Goal: Task Accomplishment & Management: Complete application form

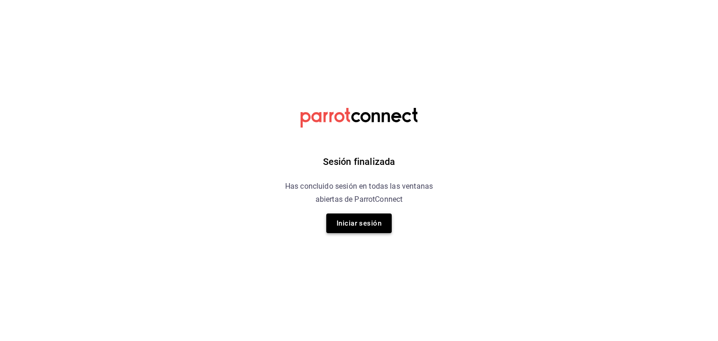
click at [379, 214] on button "Iniciar sesión" at bounding box center [358, 224] width 65 height 20
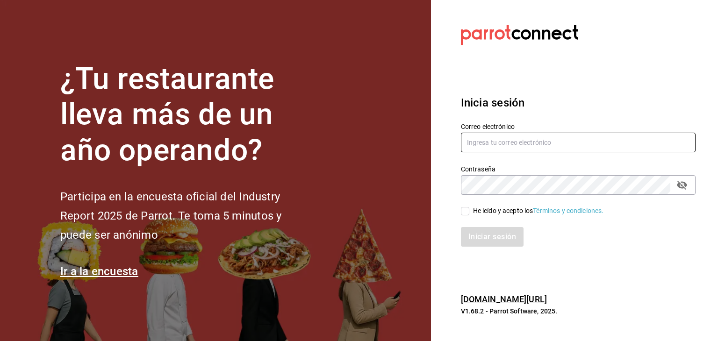
click at [484, 144] on input "text" at bounding box center [578, 143] width 235 height 20
type input "[EMAIL_ADDRESS][DOMAIN_NAME]"
click at [471, 212] on span "He leído y acepto los Términos y condiciones." at bounding box center [536, 211] width 135 height 10
click at [469, 212] on input "He leído y acepto los Términos y condiciones." at bounding box center [465, 211] width 8 height 8
checkbox input "true"
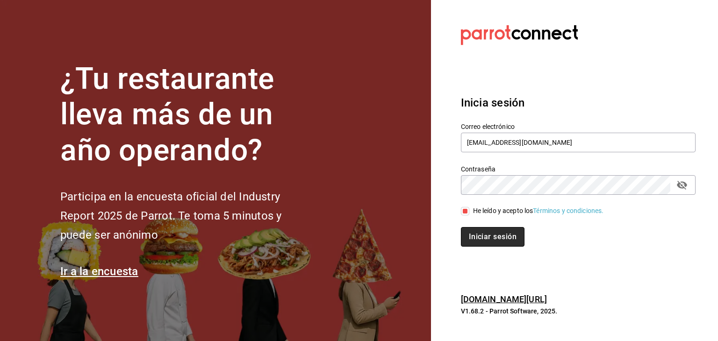
click at [477, 229] on button "Iniciar sesión" at bounding box center [493, 237] width 64 height 20
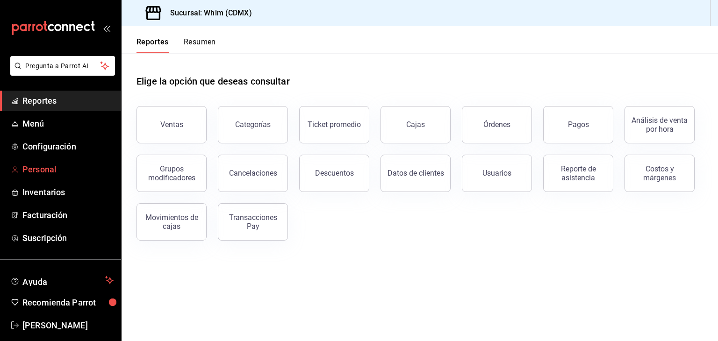
click at [46, 164] on span "Personal" at bounding box center [67, 169] width 91 height 13
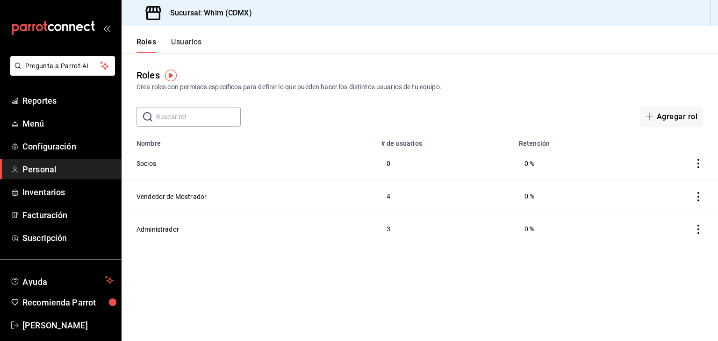
click at [467, 88] on div "Crea roles con permisos específicos para definir lo que pueden hacer los distin…" at bounding box center [419, 87] width 566 height 10
click at [186, 42] on button "Usuarios" at bounding box center [186, 45] width 31 height 16
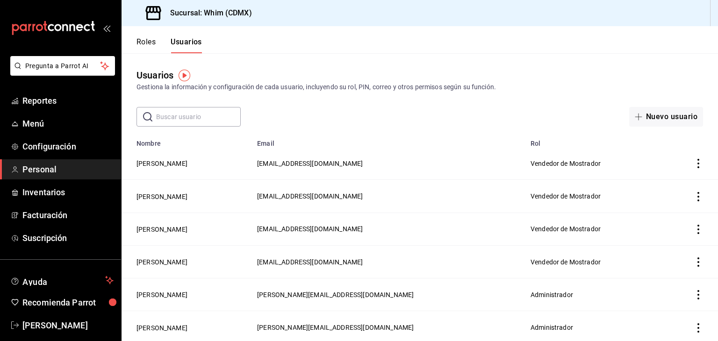
click at [191, 122] on input "text" at bounding box center [198, 116] width 85 height 19
click at [365, 110] on div "​ ​ Nuevo usuario" at bounding box center [419, 117] width 596 height 20
click at [671, 120] on button "Nuevo usuario" at bounding box center [666, 117] width 74 height 20
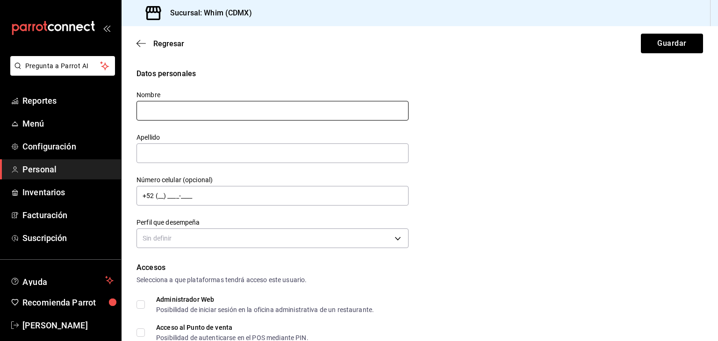
click at [230, 109] on input "text" at bounding box center [272, 111] width 272 height 20
type input "[PERSON_NAME]"
click at [185, 157] on input "text" at bounding box center [272, 153] width 272 height 20
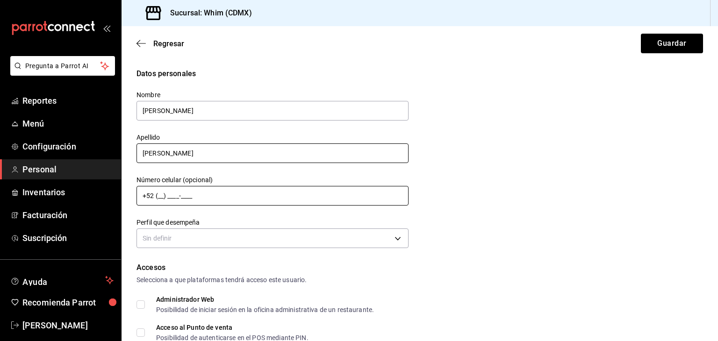
type input "[PERSON_NAME]"
click at [213, 200] on input "+52 (__) ____-____" at bounding box center [272, 196] width 272 height 20
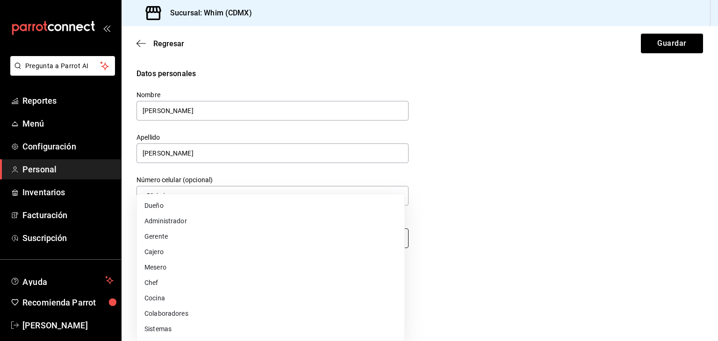
click at [298, 236] on body "Pregunta a Parrot AI Reportes Menú Configuración Personal Inventarios Facturaci…" at bounding box center [359, 170] width 718 height 341
click at [456, 191] on div at bounding box center [359, 170] width 718 height 341
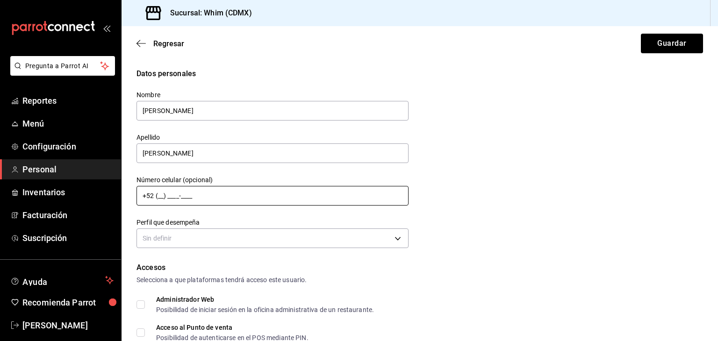
click at [177, 189] on input "+52 (__) ____-____" at bounding box center [272, 196] width 272 height 20
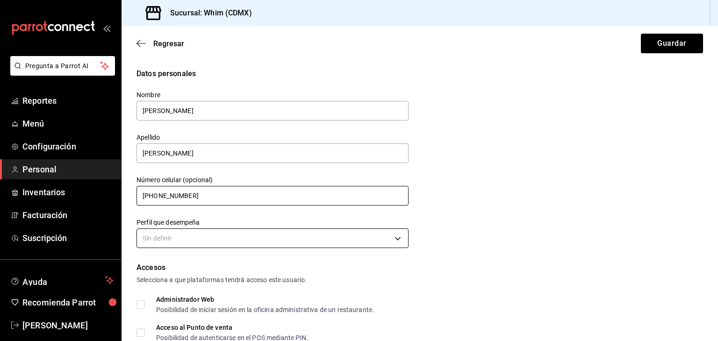
type input "[PHONE_NUMBER]"
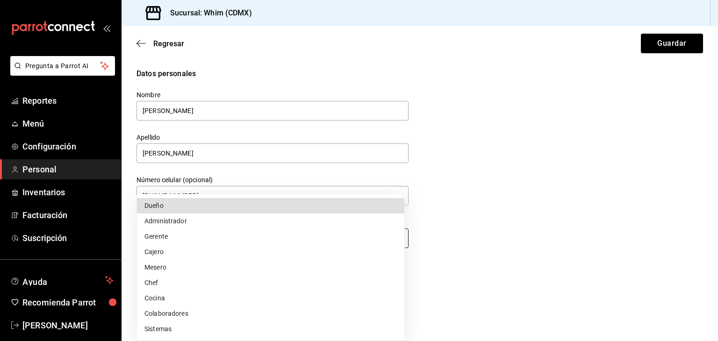
click at [180, 235] on body "Pregunta a Parrot AI Reportes Menú Configuración Personal Inventarios Facturaci…" at bounding box center [359, 170] width 718 height 341
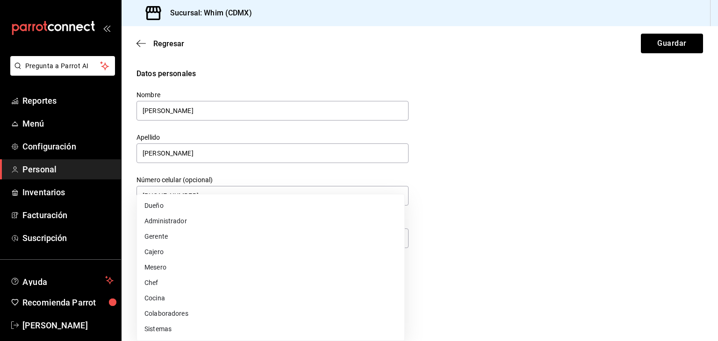
click at [179, 221] on li "Administrador" at bounding box center [270, 221] width 267 height 15
type input "ADMIN"
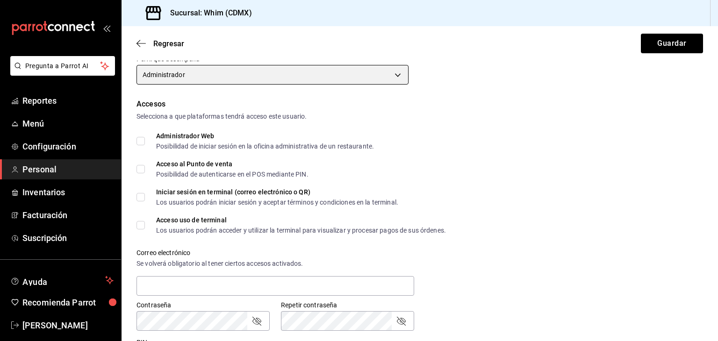
scroll to position [164, 0]
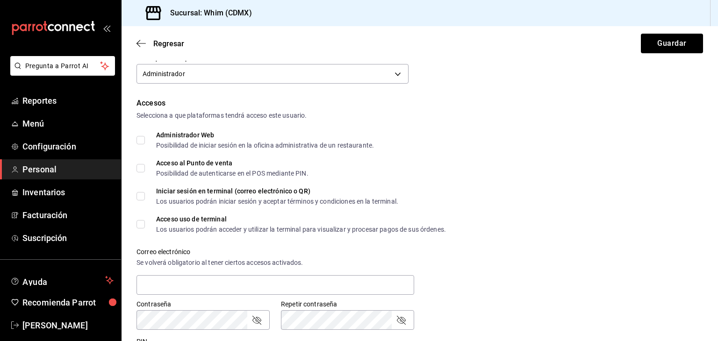
click at [141, 141] on input "Administrador Web Posibilidad de iniciar sesión en la oficina administrativa de…" at bounding box center [140, 140] width 8 height 8
checkbox input "true"
click at [141, 169] on input "Acceso al Punto de venta Posibilidad de autenticarse en el POS mediante PIN." at bounding box center [140, 168] width 8 height 8
checkbox input "true"
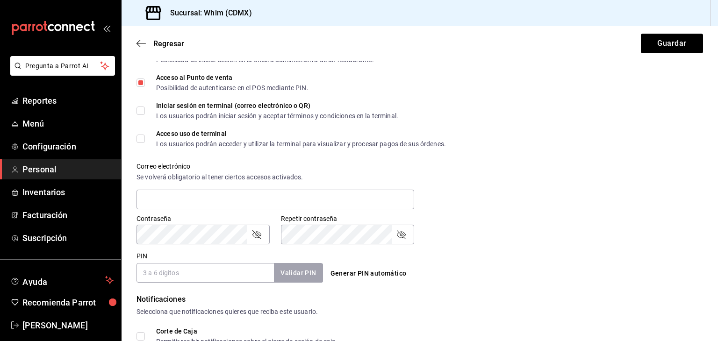
scroll to position [260, 0]
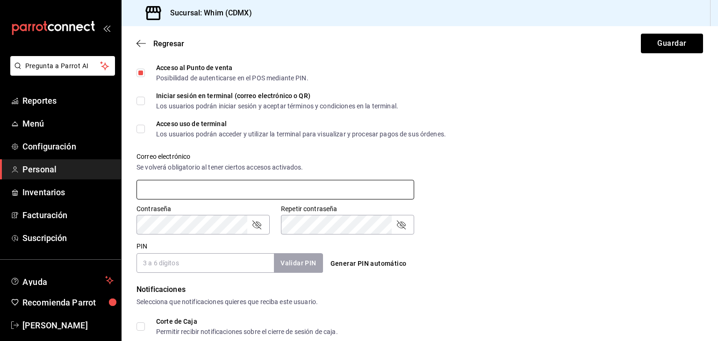
click at [161, 191] on input "text" at bounding box center [275, 190] width 278 height 20
type input "[EMAIL_ADDRESS][DOMAIN_NAME]"
click at [258, 227] on icon "passwordField" at bounding box center [256, 225] width 9 height 9
click at [229, 258] on input "PIN" at bounding box center [204, 263] width 137 height 20
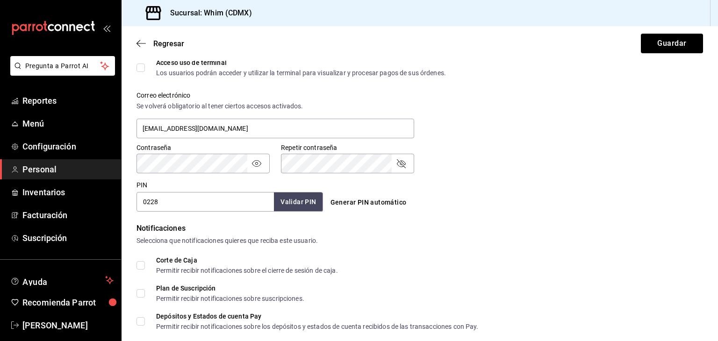
scroll to position [345, 0]
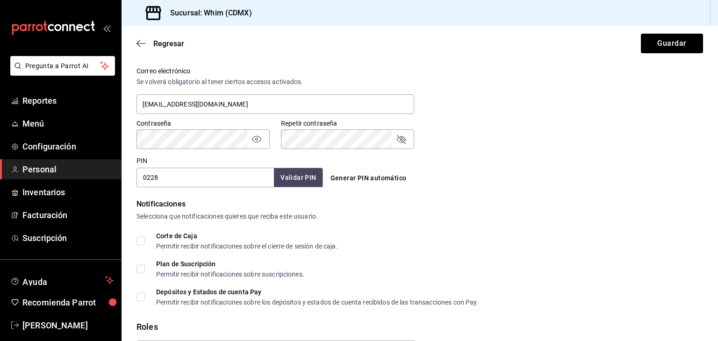
type input "0228"
click at [303, 175] on button "Validar PIN" at bounding box center [298, 178] width 50 height 20
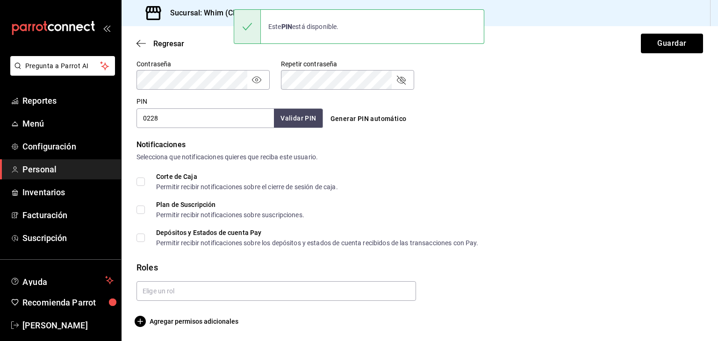
scroll to position [406, 0]
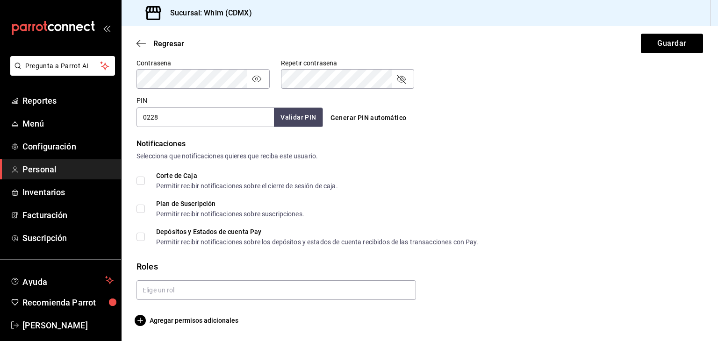
click at [140, 182] on input "Corte de Caja Permitir recibir notificaciones sobre el cierre de sesión de caja." at bounding box center [140, 181] width 8 height 8
checkbox input "true"
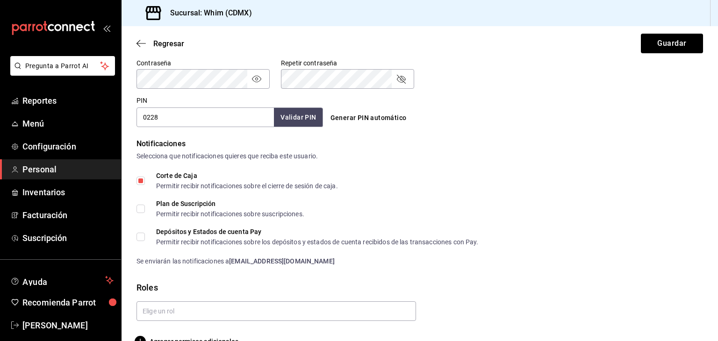
click at [145, 214] on span "Plan de Suscripción Permitir recibir notificaciones sobre suscripciones." at bounding box center [224, 208] width 159 height 17
click at [145, 213] on input "Plan de Suscripción Permitir recibir notificaciones sobre suscripciones." at bounding box center [140, 209] width 8 height 8
checkbox input "true"
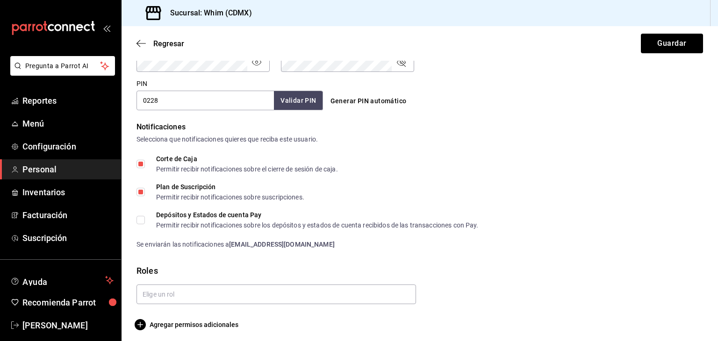
scroll to position [424, 0]
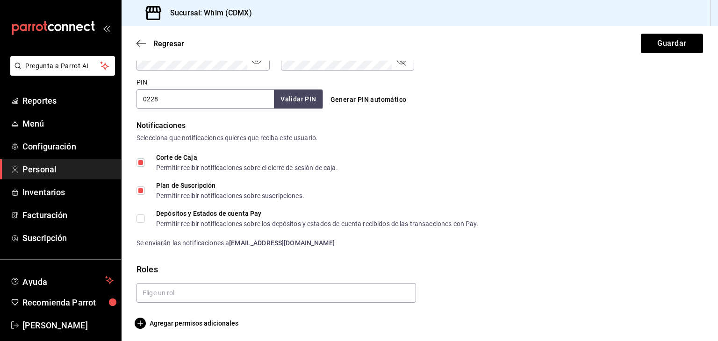
click at [145, 214] on span "Depósitos y Estados de cuenta Pay Permitir recibir notificaciones sobre los dep…" at bounding box center [312, 218] width 334 height 17
click at [145, 214] on input "Depósitos y Estados de cuenta Pay Permitir recibir notificaciones sobre los dep…" at bounding box center [140, 218] width 8 height 8
checkbox input "true"
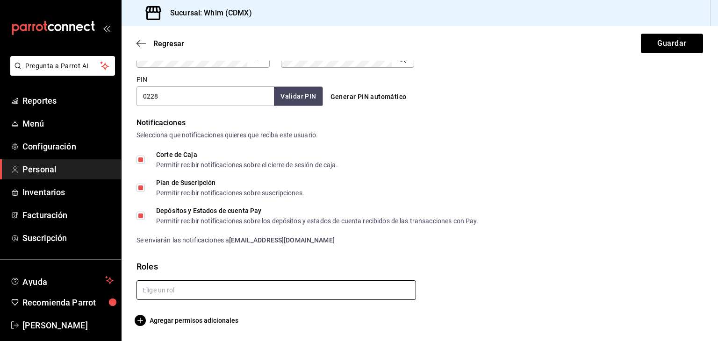
click at [177, 294] on input "text" at bounding box center [275, 290] width 279 height 20
click at [192, 289] on input "text" at bounding box center [275, 290] width 279 height 20
click at [156, 269] on li "Administrador" at bounding box center [274, 268] width 276 height 15
checkbox input "true"
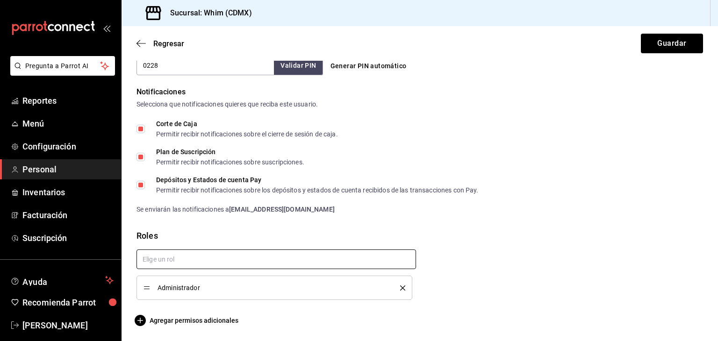
scroll to position [457, 0]
click at [400, 288] on icon "delete" at bounding box center [402, 287] width 5 height 5
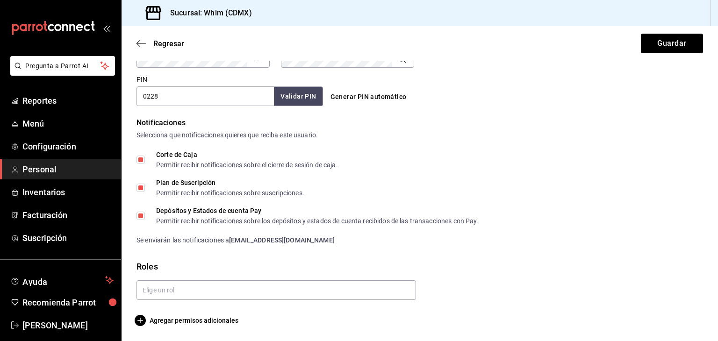
scroll to position [427, 0]
click at [647, 38] on button "Guardar" at bounding box center [672, 44] width 62 height 20
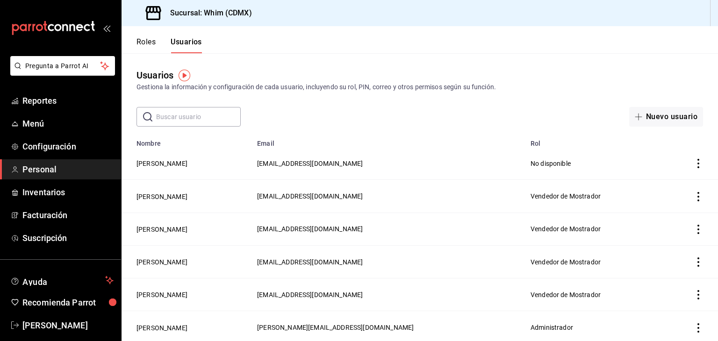
click at [156, 41] on button "Roles" at bounding box center [145, 45] width 19 height 16
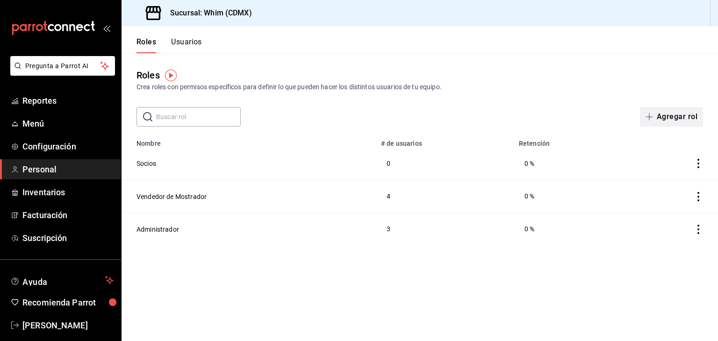
click at [669, 115] on button "Agregar rol" at bounding box center [671, 117] width 63 height 20
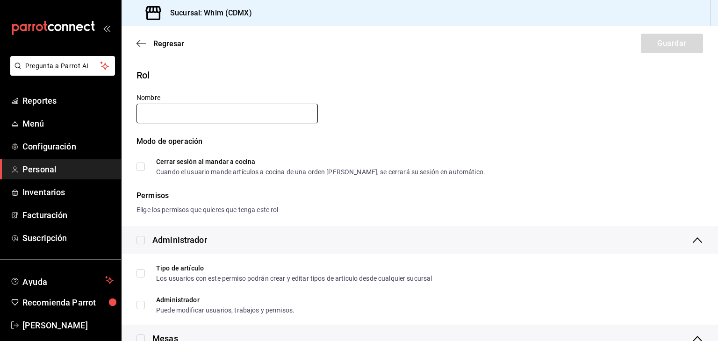
click at [190, 109] on input "text" at bounding box center [226, 114] width 181 height 20
click at [180, 113] on input "Administracion" at bounding box center [226, 114] width 181 height 20
click at [210, 117] on input "Administración" at bounding box center [226, 114] width 181 height 20
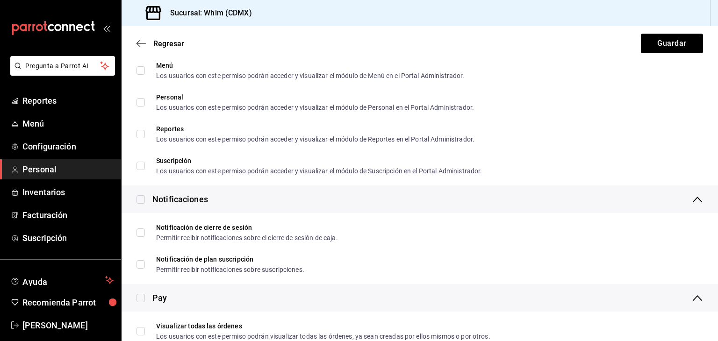
scroll to position [685, 0]
type input "Administración"
click at [141, 199] on input "checkbox" at bounding box center [140, 200] width 8 height 8
checkbox input "true"
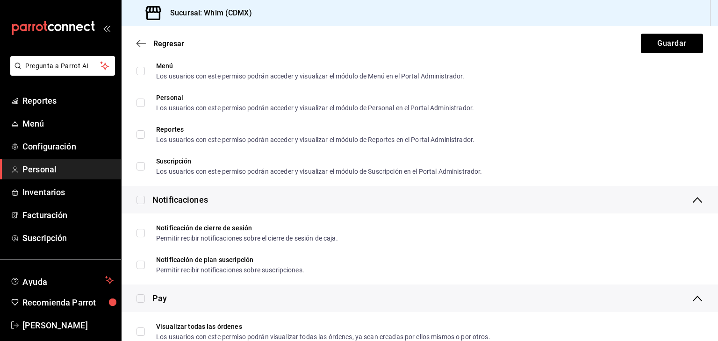
checkbox input "true"
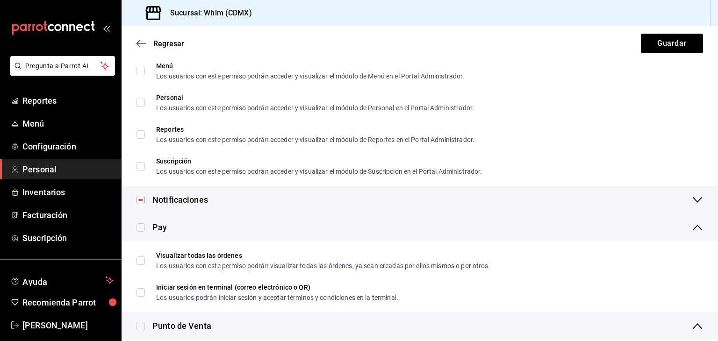
click at [141, 199] on input "checkbox" at bounding box center [140, 200] width 8 height 8
checkbox input "false"
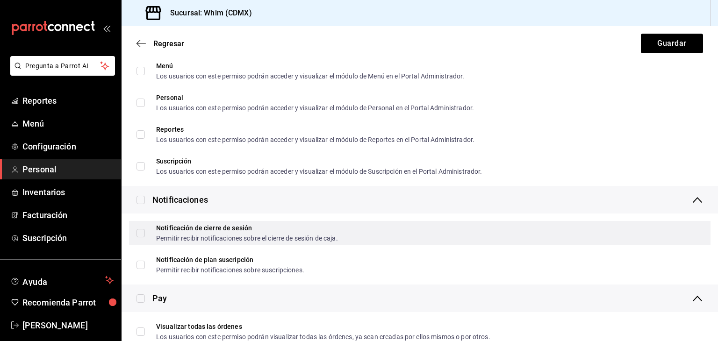
click at [138, 233] on input "Notificación de cierre de sesión Permitir recibir notificaciones sobre el cierr…" at bounding box center [140, 233] width 8 height 8
checkbox input "true"
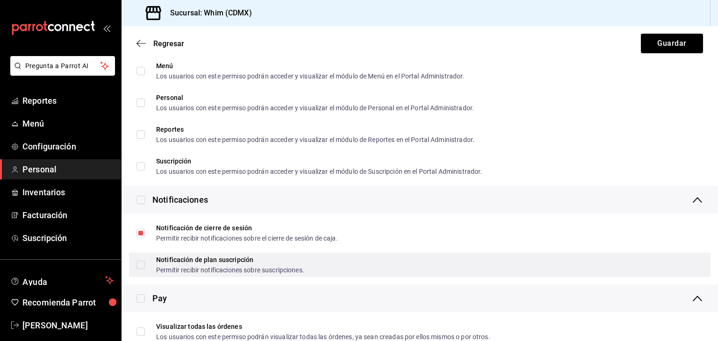
click at [138, 262] on input "Notificación de plan suscripción Permitir recibir notificaciones sobre suscripc…" at bounding box center [140, 265] width 8 height 8
checkbox input "true"
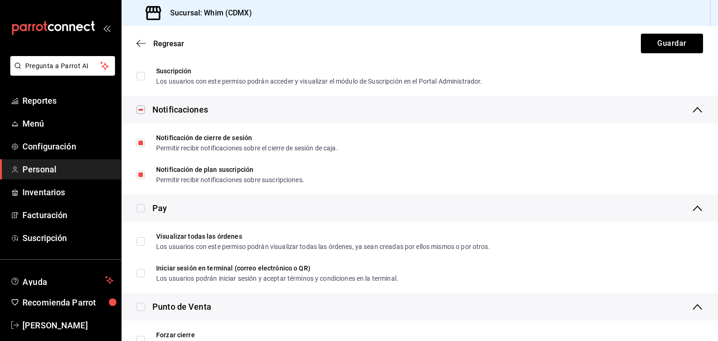
scroll to position [828, 0]
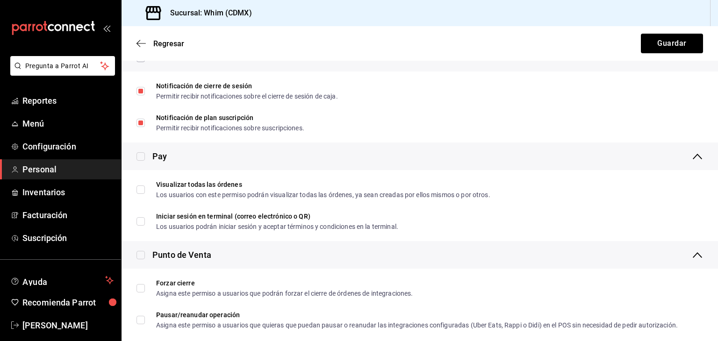
click at [142, 157] on input "checkbox" at bounding box center [140, 156] width 8 height 8
checkbox input "true"
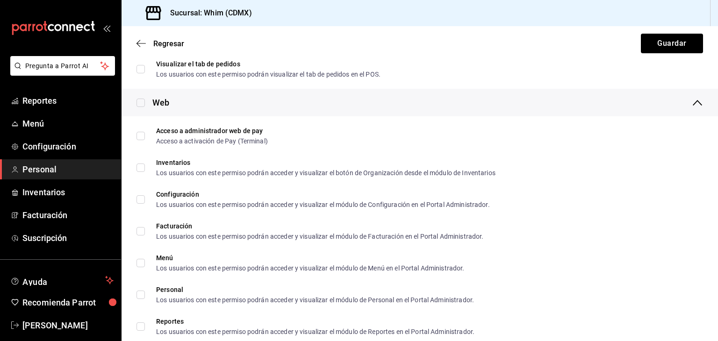
scroll to position [499, 0]
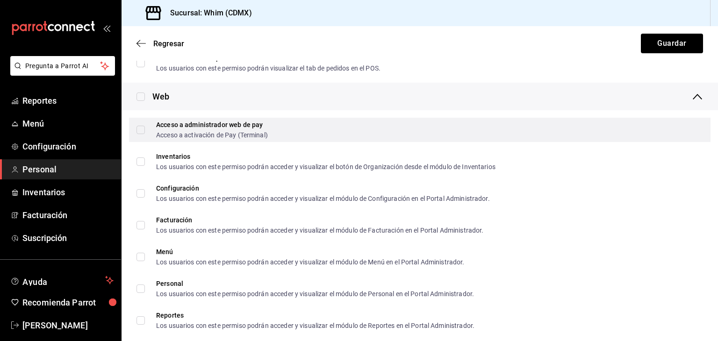
click at [138, 132] on input "Acceso a administrador web de pay Acceso a activación de Pay (Terminal)" at bounding box center [140, 130] width 8 height 8
checkbox input "true"
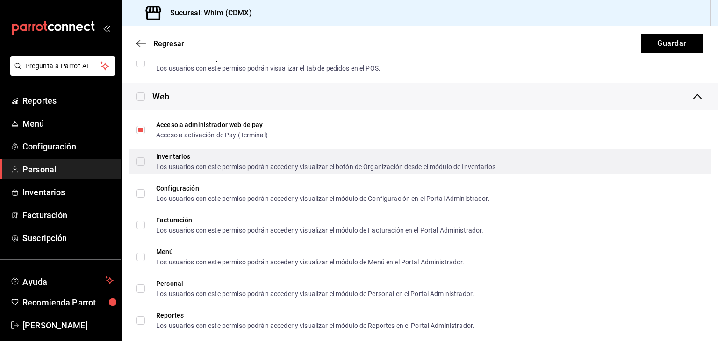
click at [142, 165] on input "Inventarios Los usuarios con este permiso podrán acceder y visualizar el botón …" at bounding box center [140, 161] width 8 height 8
checkbox input "true"
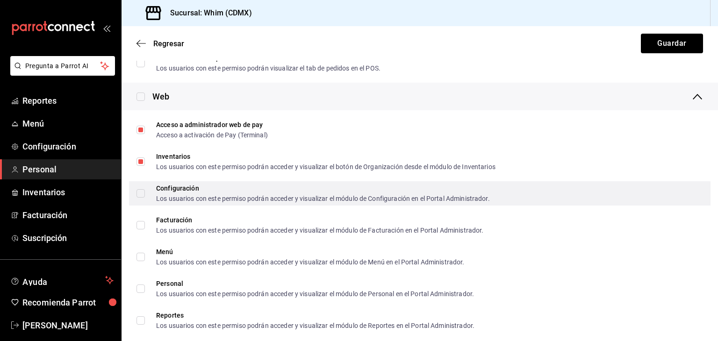
click at [142, 197] on input "Configuración Los usuarios con este permiso podrán acceder y visualizar el módu…" at bounding box center [140, 193] width 8 height 8
checkbox input "true"
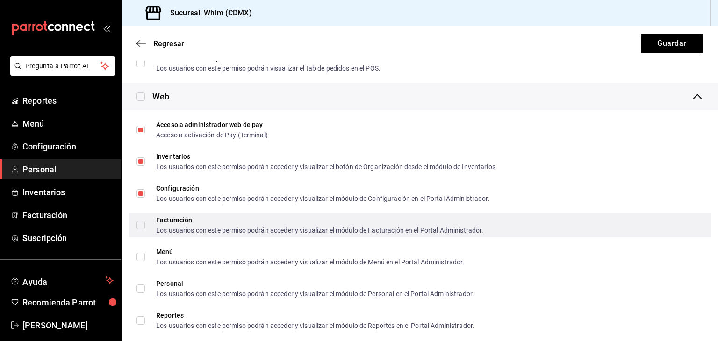
click at [142, 227] on input "Facturación Los usuarios con este permiso podrán acceder y visualizar el módulo…" at bounding box center [140, 225] width 8 height 8
checkbox input "true"
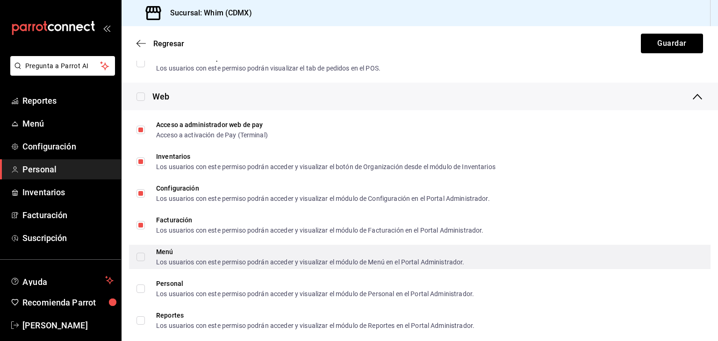
scroll to position [578, 0]
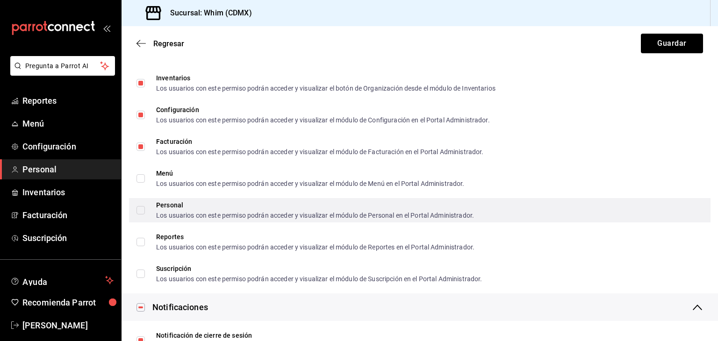
click at [140, 211] on input "Personal Los usuarios con este permiso podrán acceder y visualizar el módulo de…" at bounding box center [140, 210] width 8 height 8
checkbox input "false"
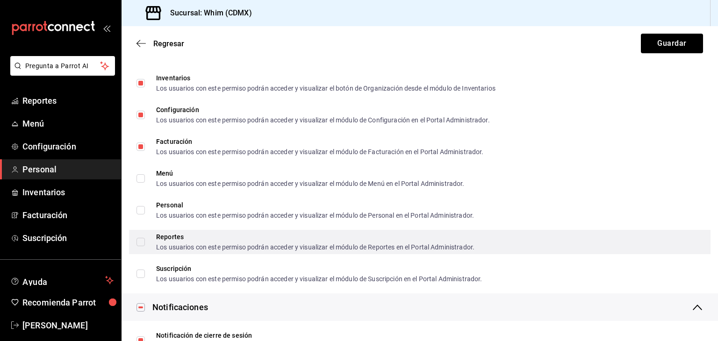
click at [139, 241] on input "Reportes Los usuarios con este permiso podrán acceder y visualizar el módulo de…" at bounding box center [140, 242] width 8 height 8
checkbox input "true"
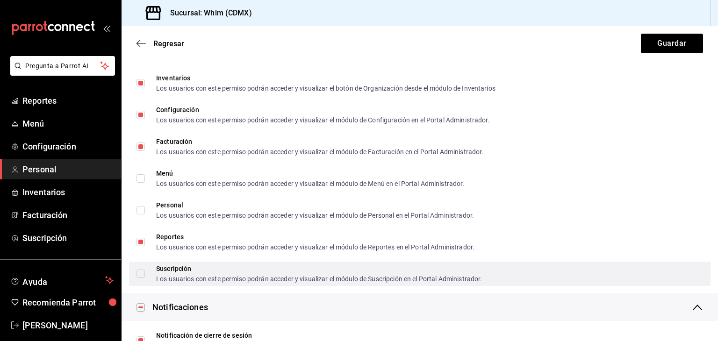
click at [141, 274] on input "Suscripción Los usuarios con este permiso podrán acceder y visualizar el módulo…" at bounding box center [140, 274] width 8 height 8
checkbox input "true"
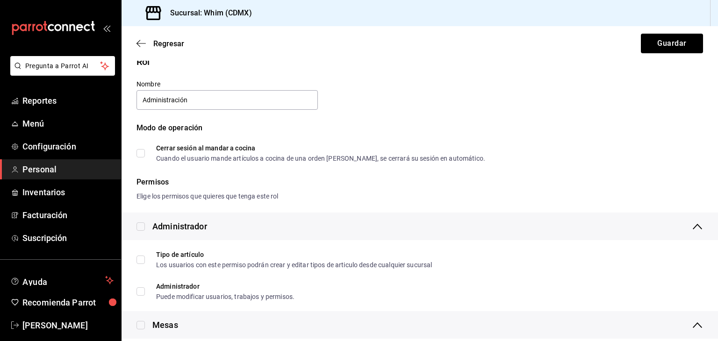
scroll to position [0, 0]
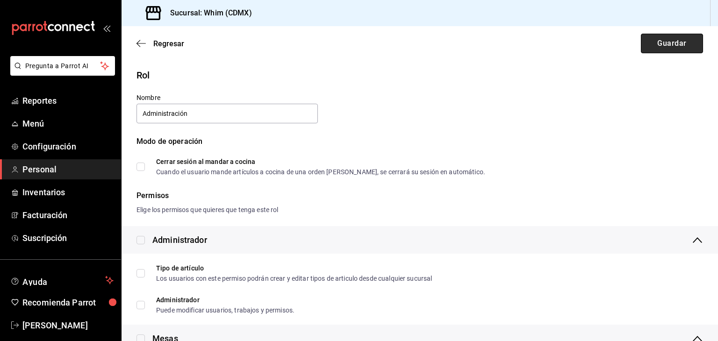
click at [665, 43] on button "Guardar" at bounding box center [672, 44] width 62 height 20
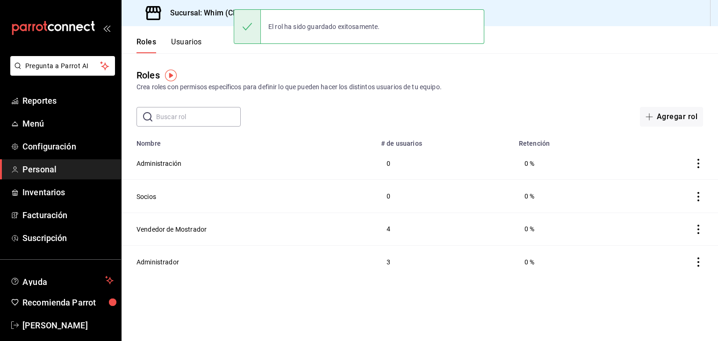
click at [187, 47] on button "Usuarios" at bounding box center [186, 45] width 31 height 16
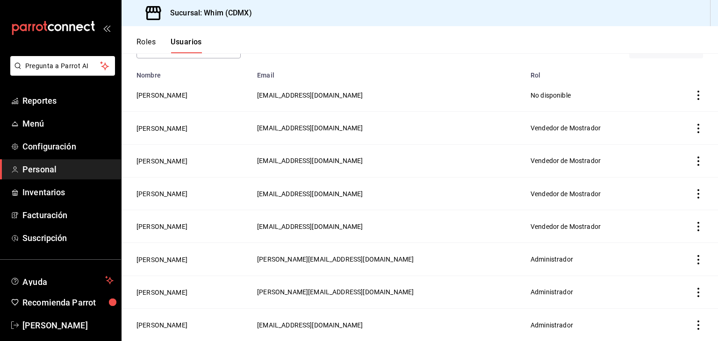
scroll to position [63, 0]
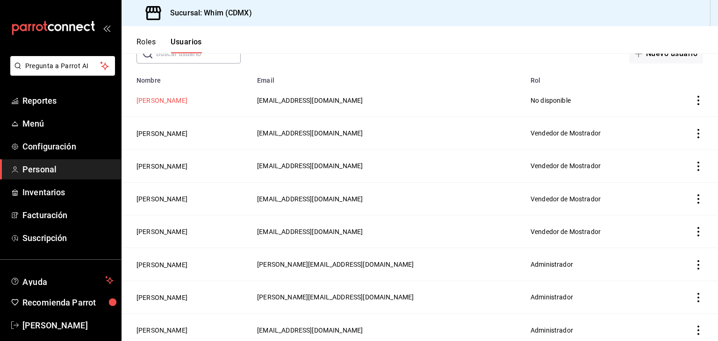
click at [168, 105] on button "[PERSON_NAME]" at bounding box center [161, 100] width 51 height 9
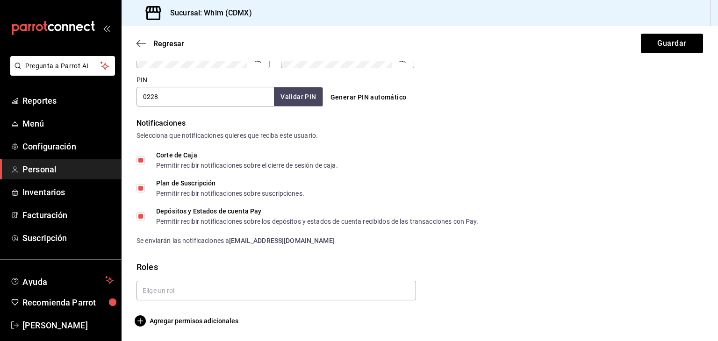
scroll to position [427, 0]
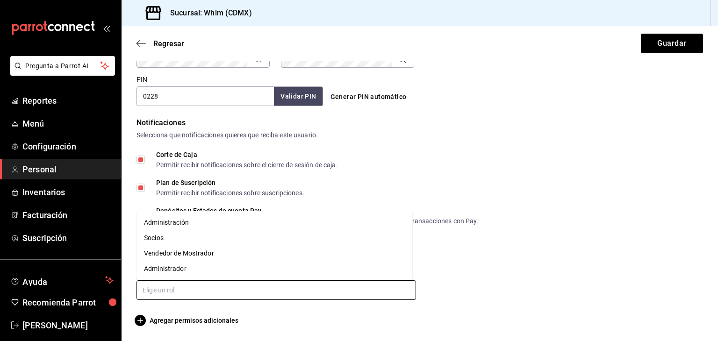
click at [174, 290] on input "text" at bounding box center [275, 290] width 279 height 20
click at [173, 266] on li "Administrador" at bounding box center [274, 268] width 276 height 15
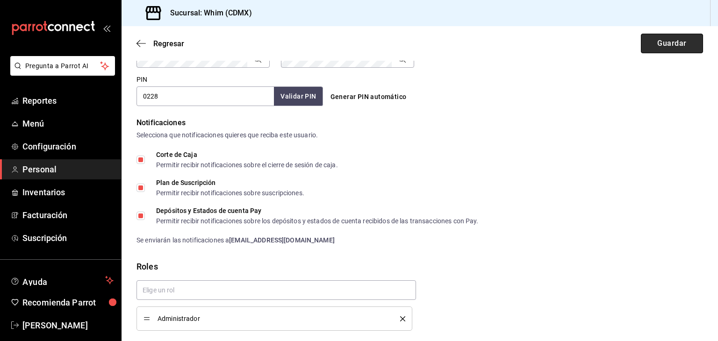
click at [671, 48] on button "Guardar" at bounding box center [672, 44] width 62 height 20
